Goal: Information Seeking & Learning: Learn about a topic

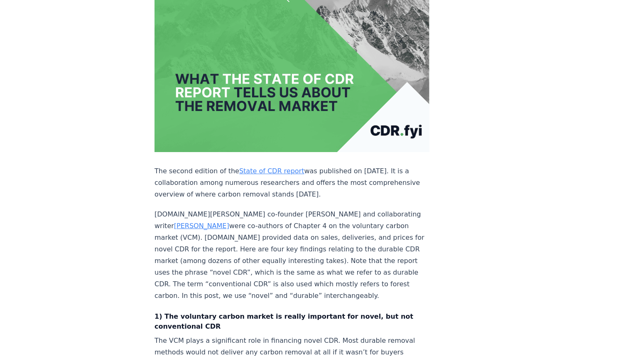
scroll to position [206, 0]
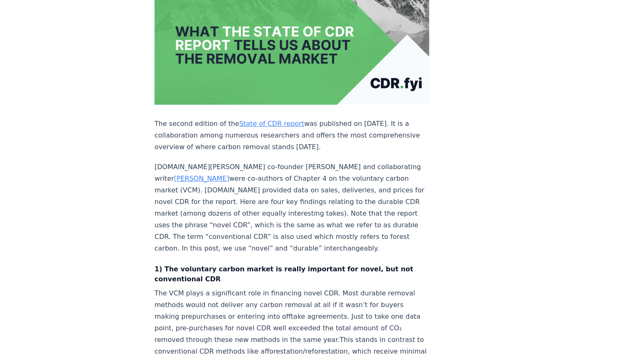
click at [260, 120] on link "State of CDR report" at bounding box center [271, 124] width 65 height 8
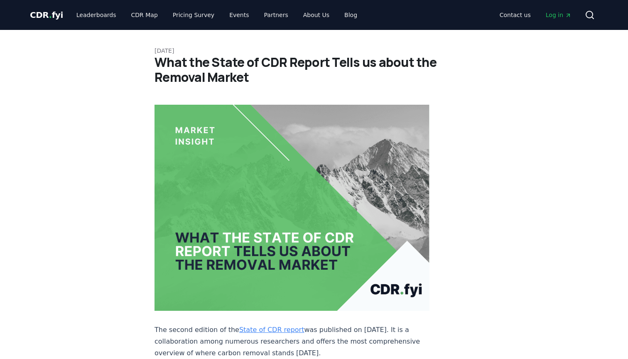
scroll to position [206, 0]
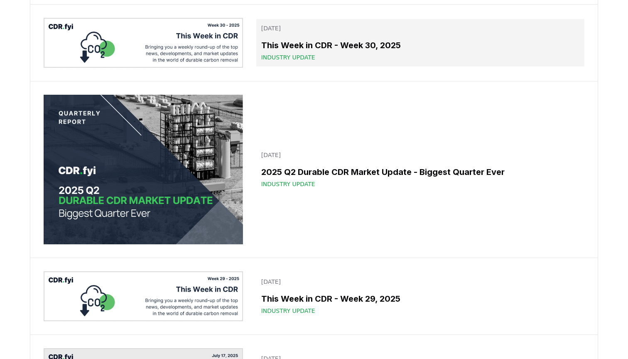
scroll to position [1444, 0]
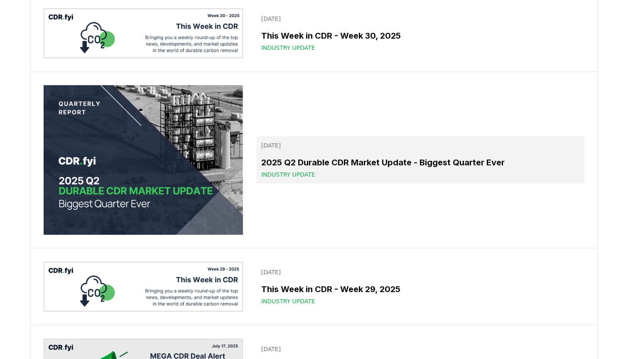
click at [400, 159] on h3 "2025 Q2 Durable CDR Market Update - Biggest Quarter Ever" at bounding box center [420, 162] width 318 height 12
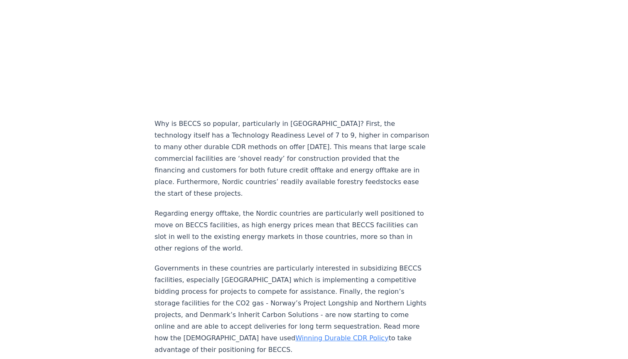
scroll to position [1025, 0]
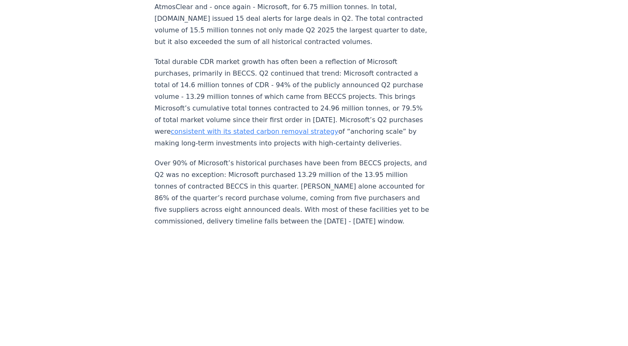
scroll to position [655, 0]
